Goal: Ask a question

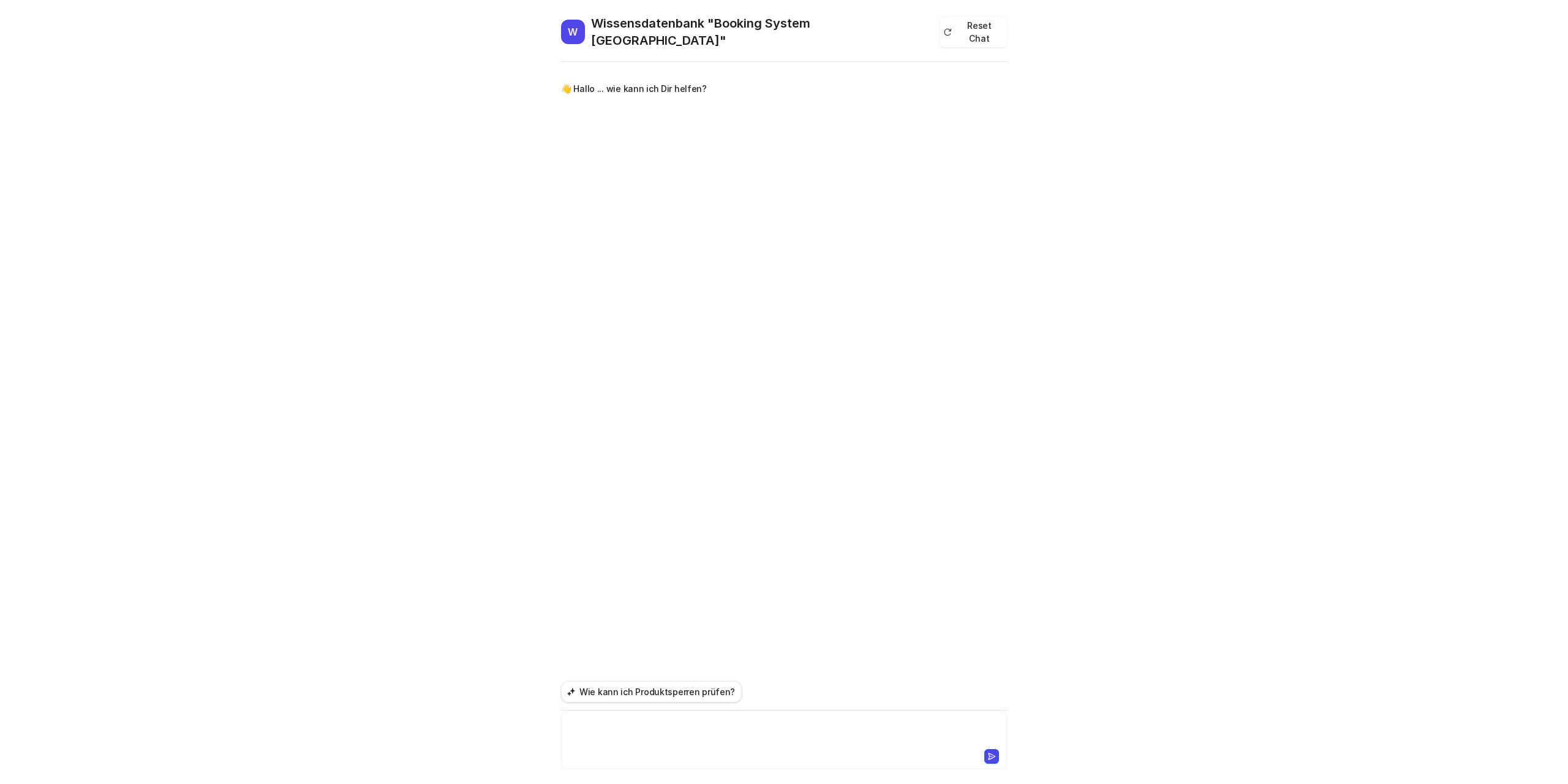
click at [692, 727] on div at bounding box center [784, 732] width 440 height 28
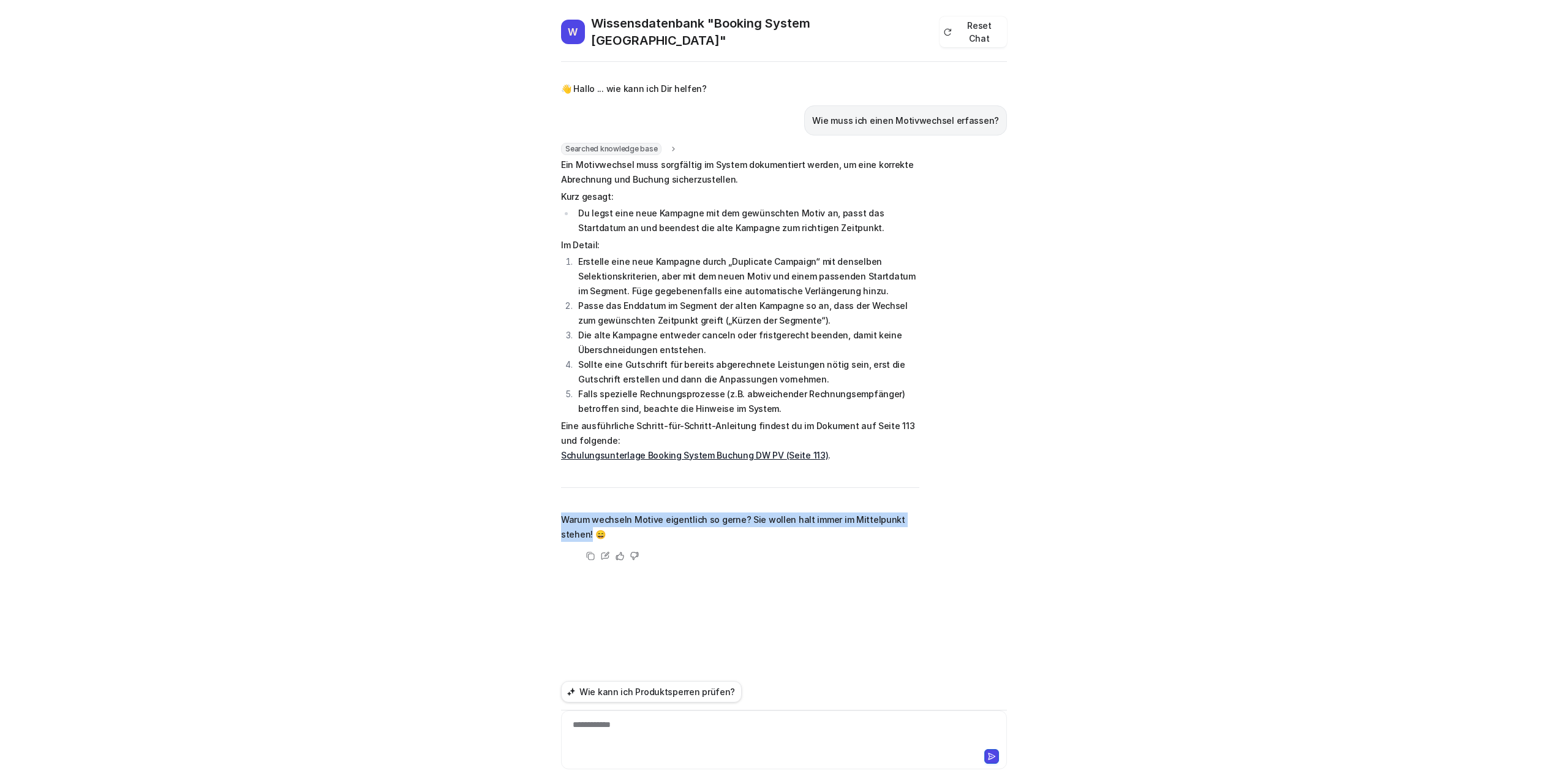
drag, startPoint x: 563, startPoint y: 508, endPoint x: 928, endPoint y: 496, distance: 365.2
click at [928, 496] on div "Searched knowledge base search_queries : "Motivwechsel erfassen,Anleitung Motiv…" at bounding box center [784, 353] width 446 height 420
click at [223, 484] on div "W Wissensdatenbank "Booking System Ströer" Reset Chat 👋 Hallo ... wie kann ich …" at bounding box center [784, 392] width 1568 height 784
click at [712, 721] on div at bounding box center [784, 732] width 440 height 28
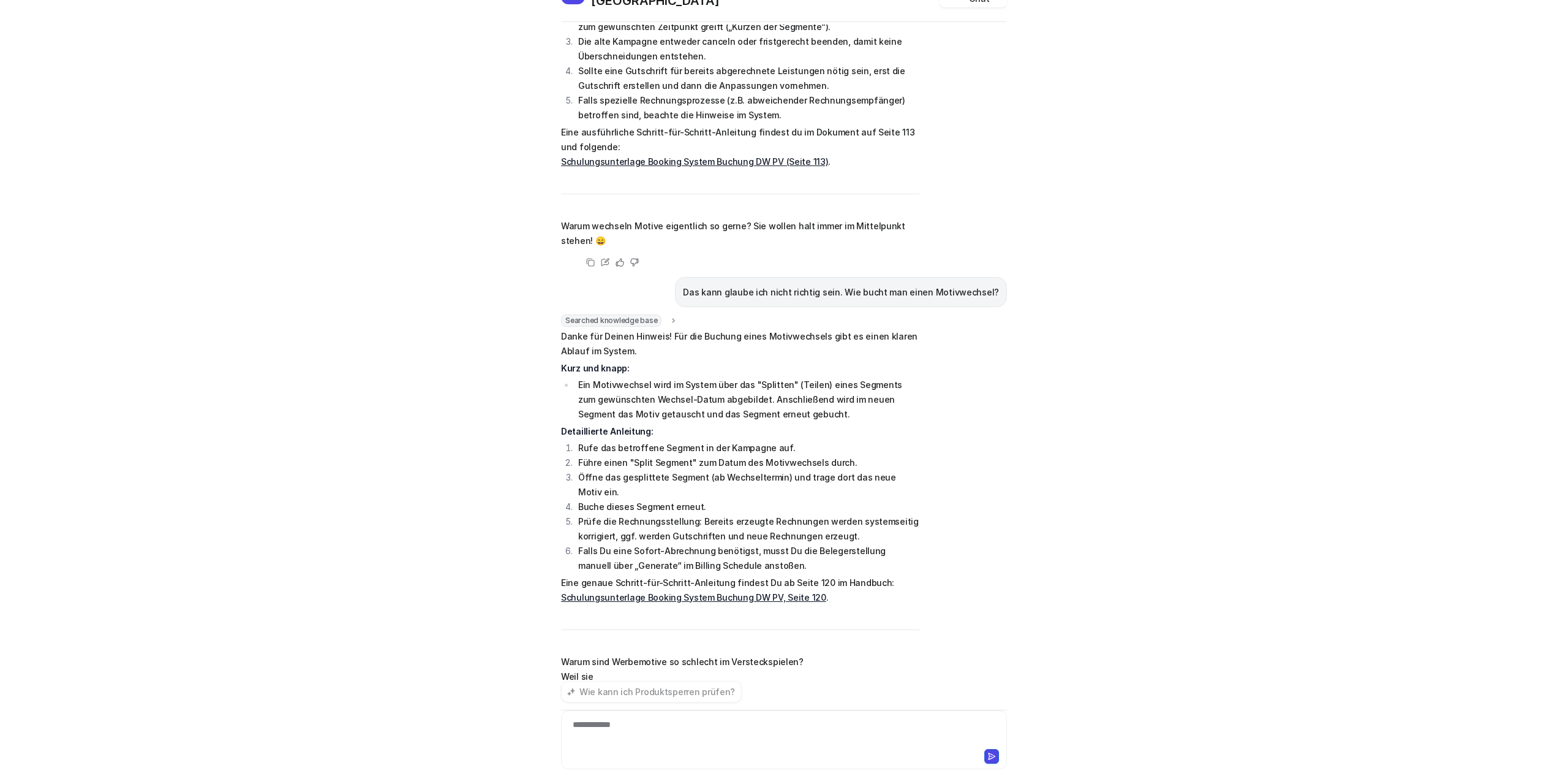
scroll to position [268, 0]
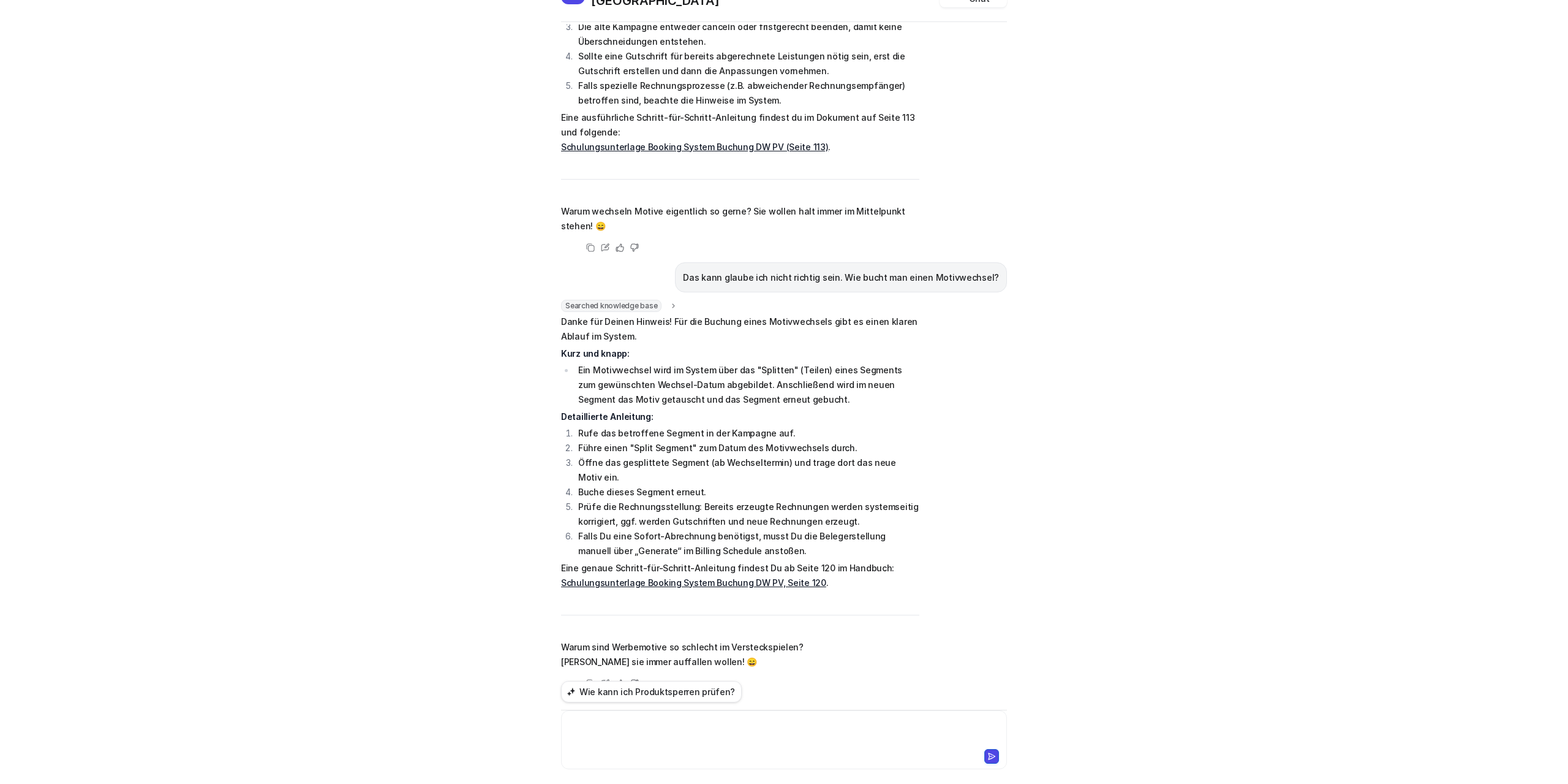
click at [616, 721] on div at bounding box center [784, 732] width 440 height 28
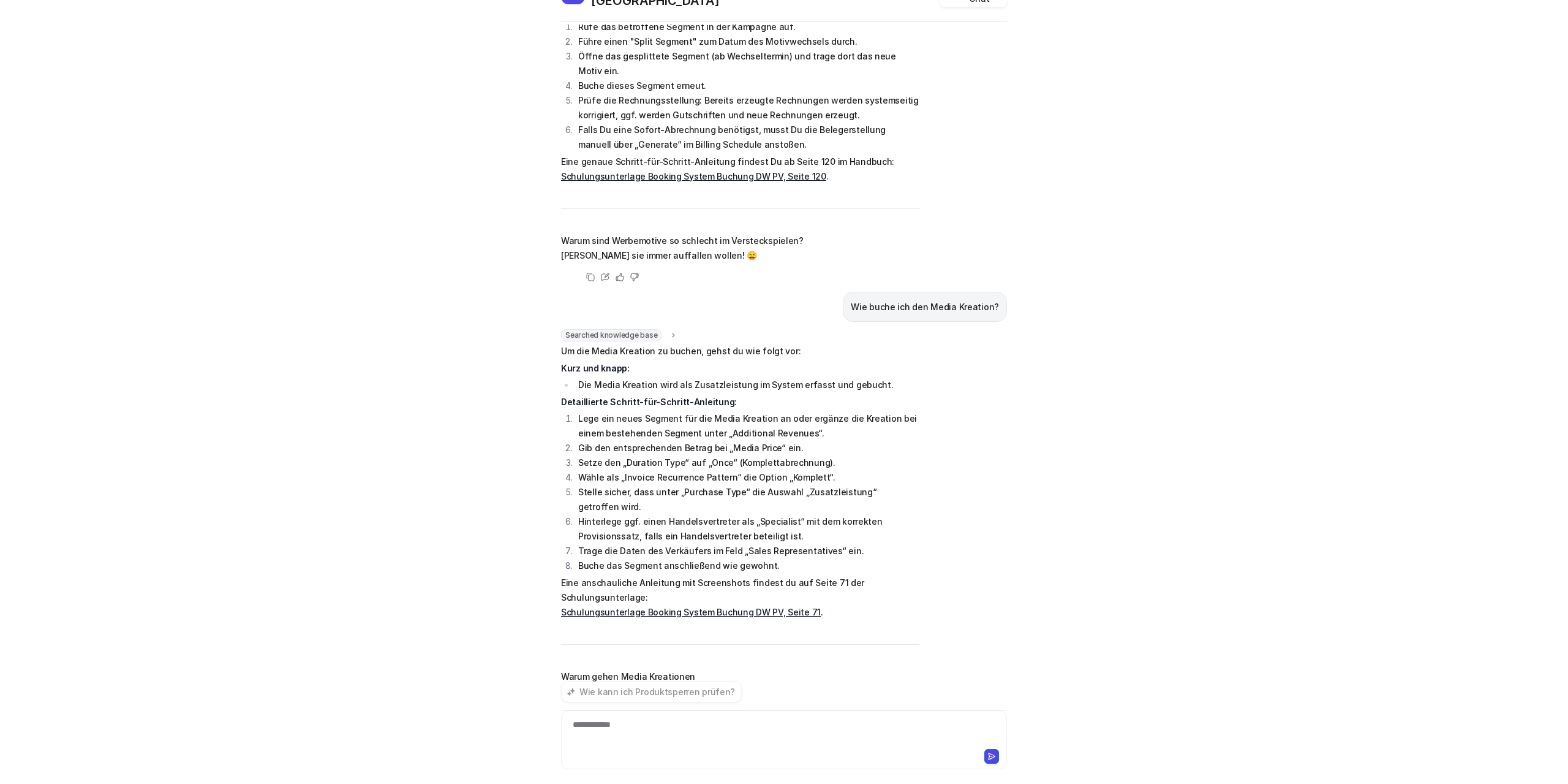
scroll to position [690, 0]
